Goal: Find specific page/section: Find specific page/section

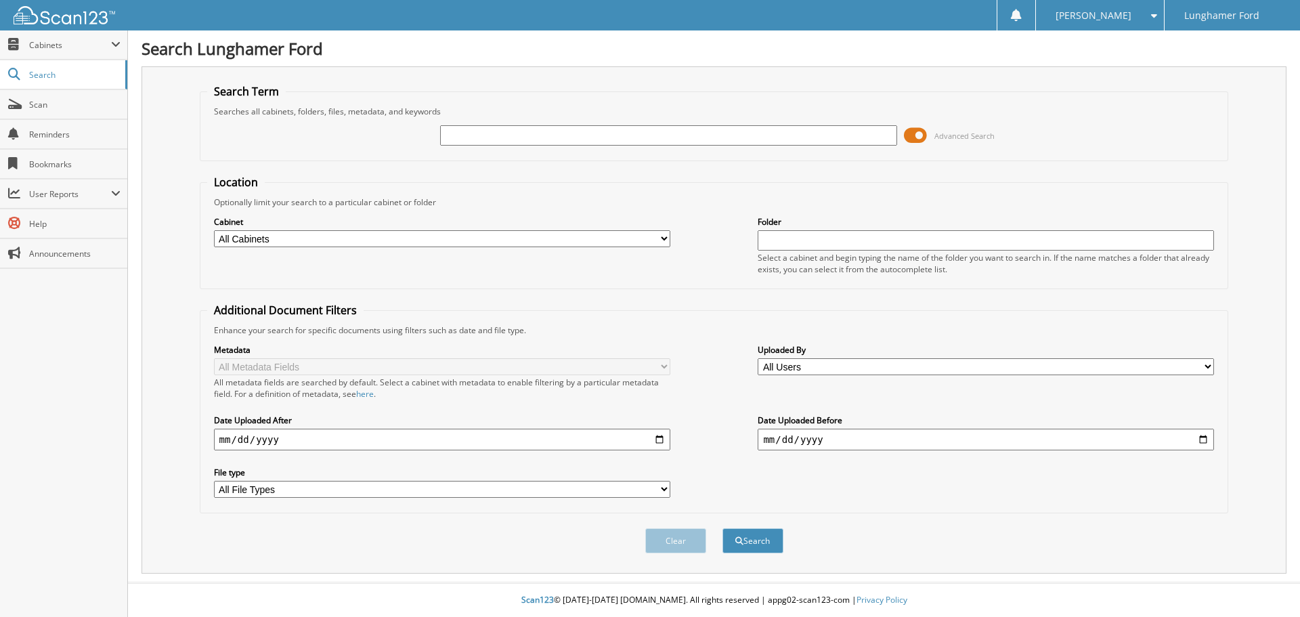
click at [514, 137] on input "text" at bounding box center [668, 135] width 456 height 20
type input "53195"
click at [746, 540] on button "Search" at bounding box center [753, 540] width 61 height 25
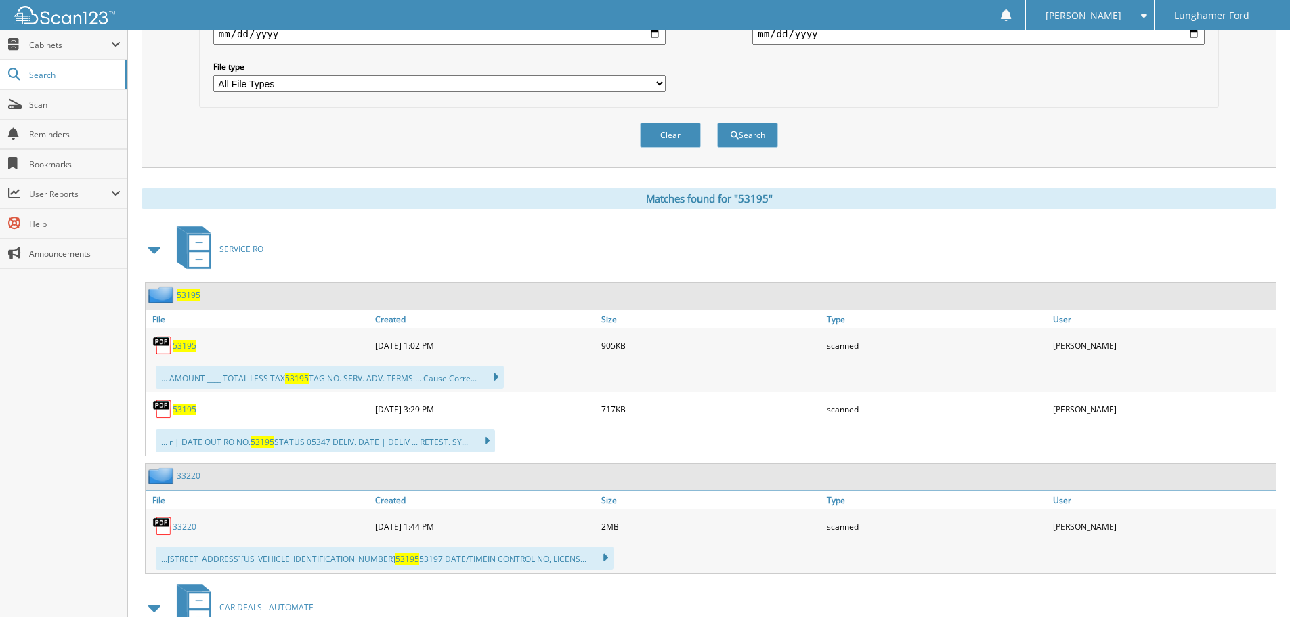
scroll to position [406, 0]
click at [184, 412] on span "53195" at bounding box center [185, 409] width 24 height 12
click at [184, 342] on span "53195" at bounding box center [185, 345] width 24 height 12
